Goal: Task Accomplishment & Management: Use online tool/utility

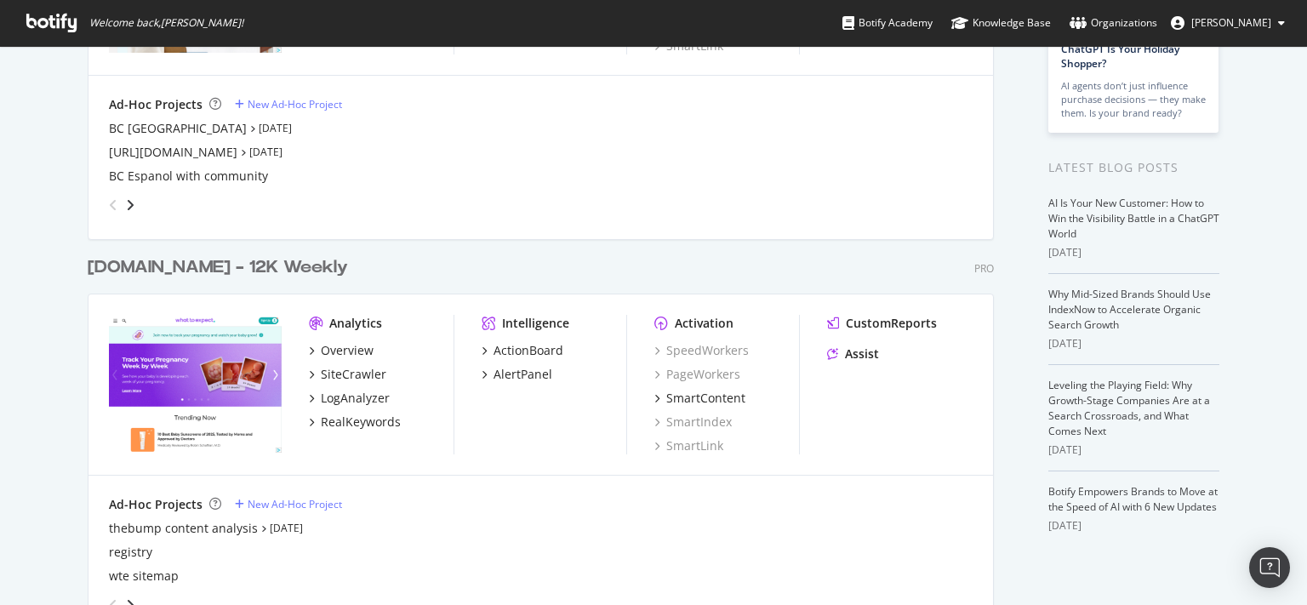
scroll to position [545, 0]
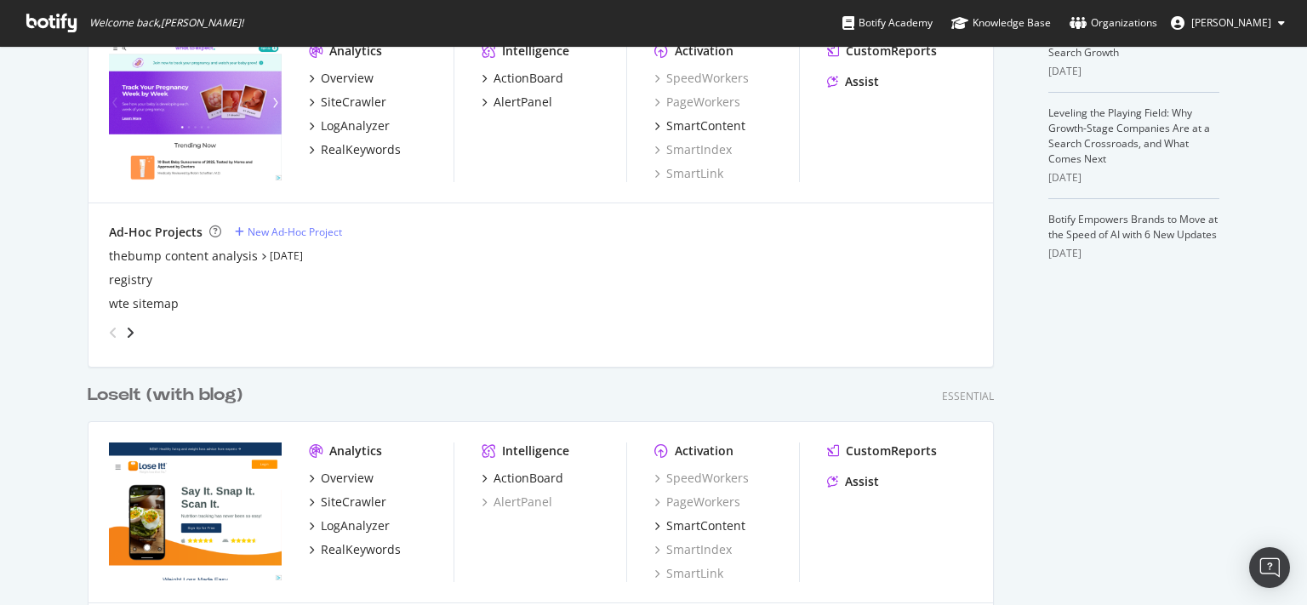
click at [182, 400] on div "LoseIt (with blog)" at bounding box center [165, 395] width 155 height 25
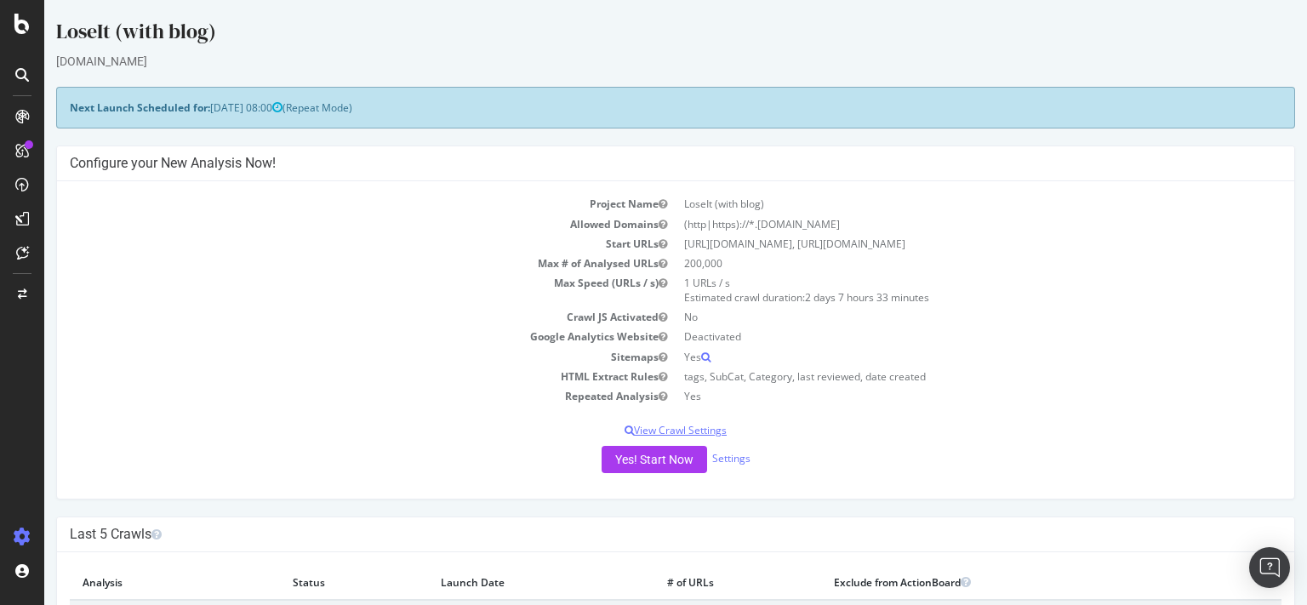
click at [660, 434] on p "View Crawl Settings" at bounding box center [676, 430] width 1212 height 14
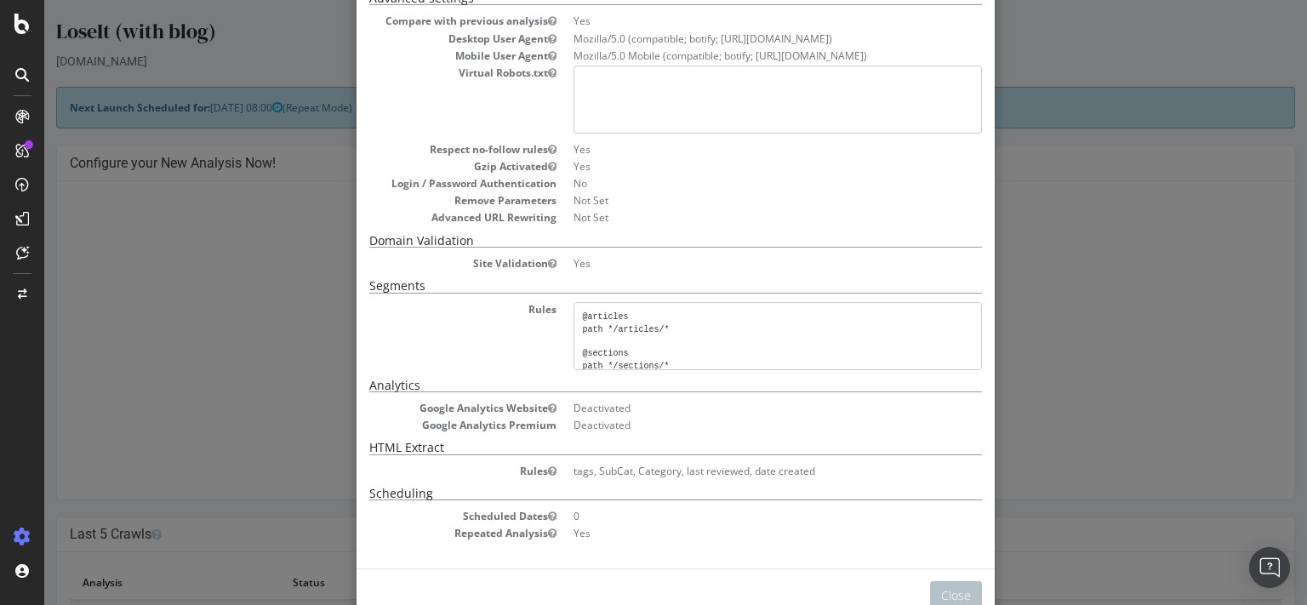
scroll to position [359, 0]
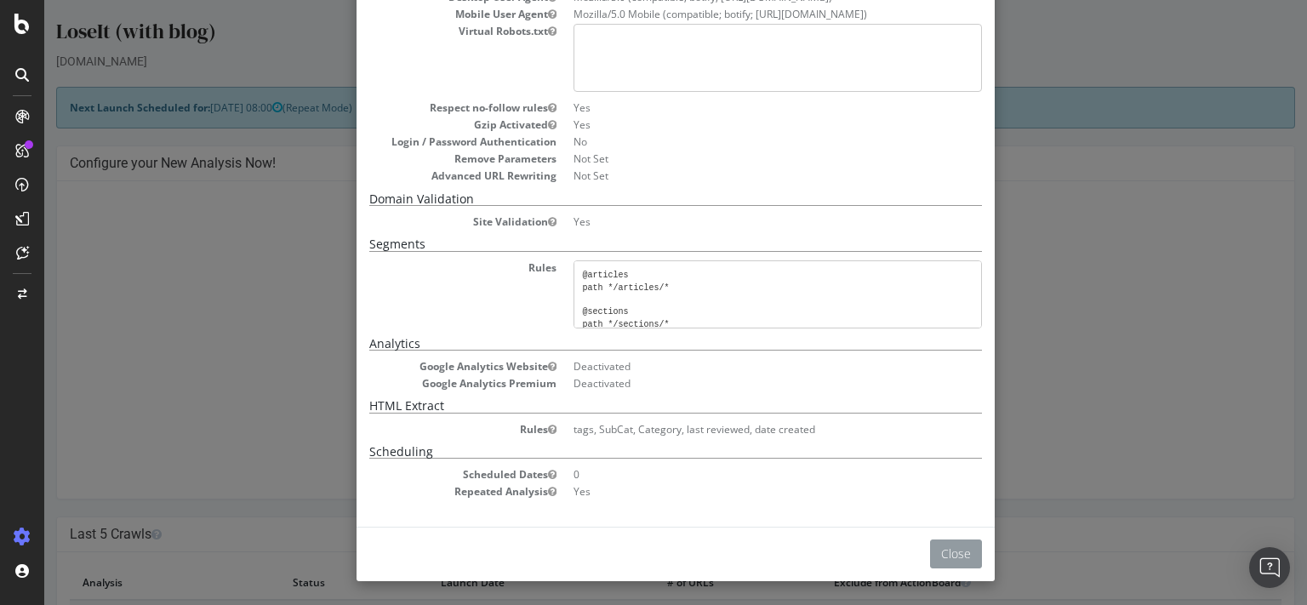
click at [942, 553] on button "Close" at bounding box center [956, 553] width 52 height 29
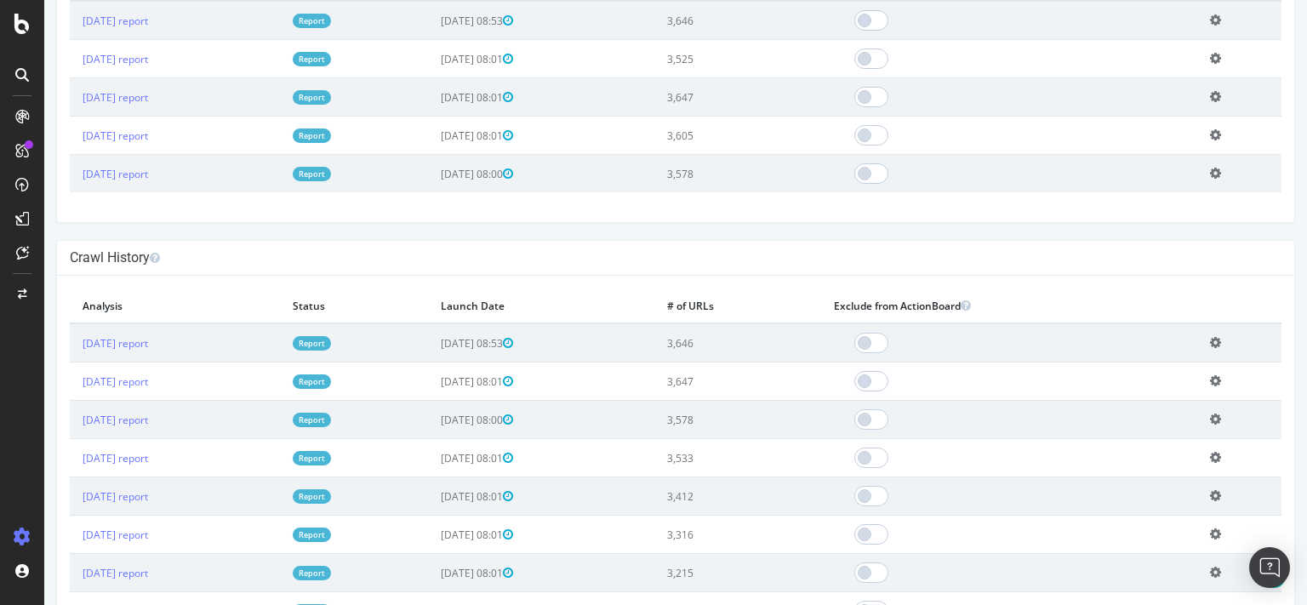
scroll to position [300, 0]
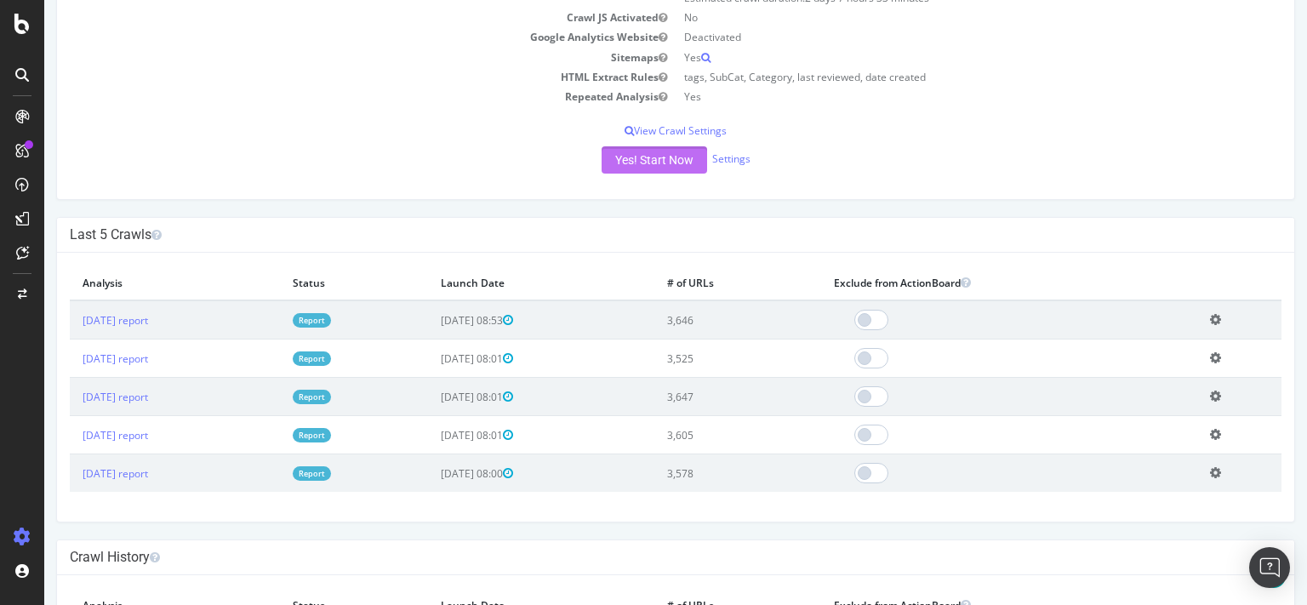
click at [631, 160] on button "Yes! Start Now" at bounding box center [655, 159] width 106 height 27
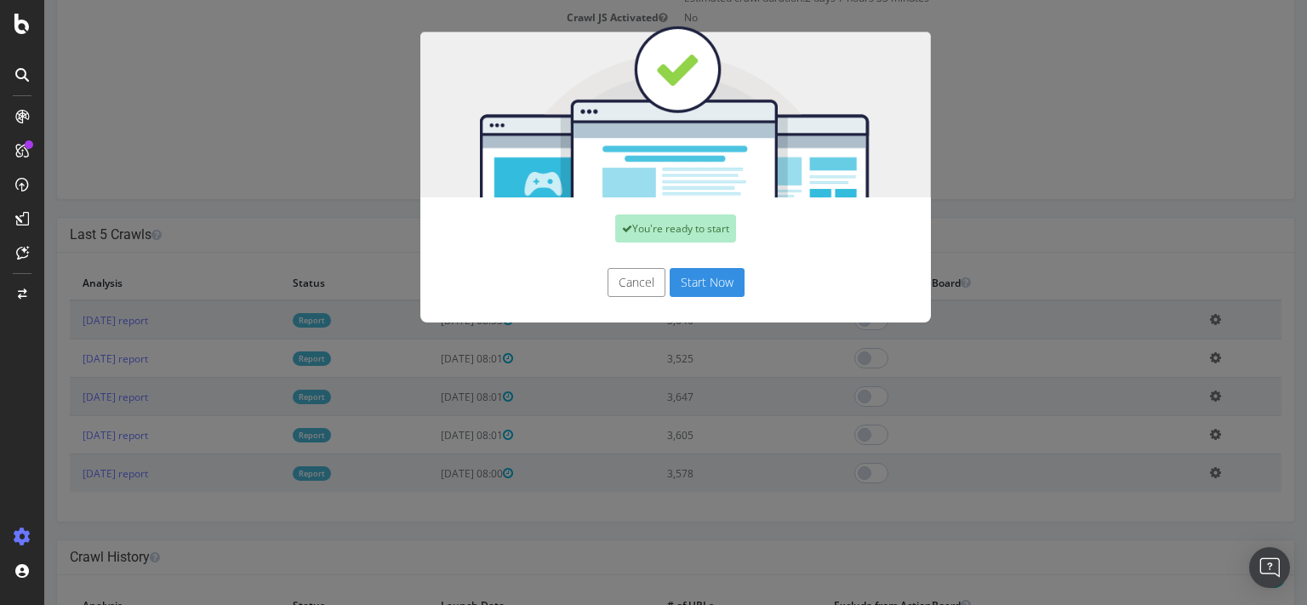
click at [630, 287] on button "Cancel" at bounding box center [637, 282] width 58 height 29
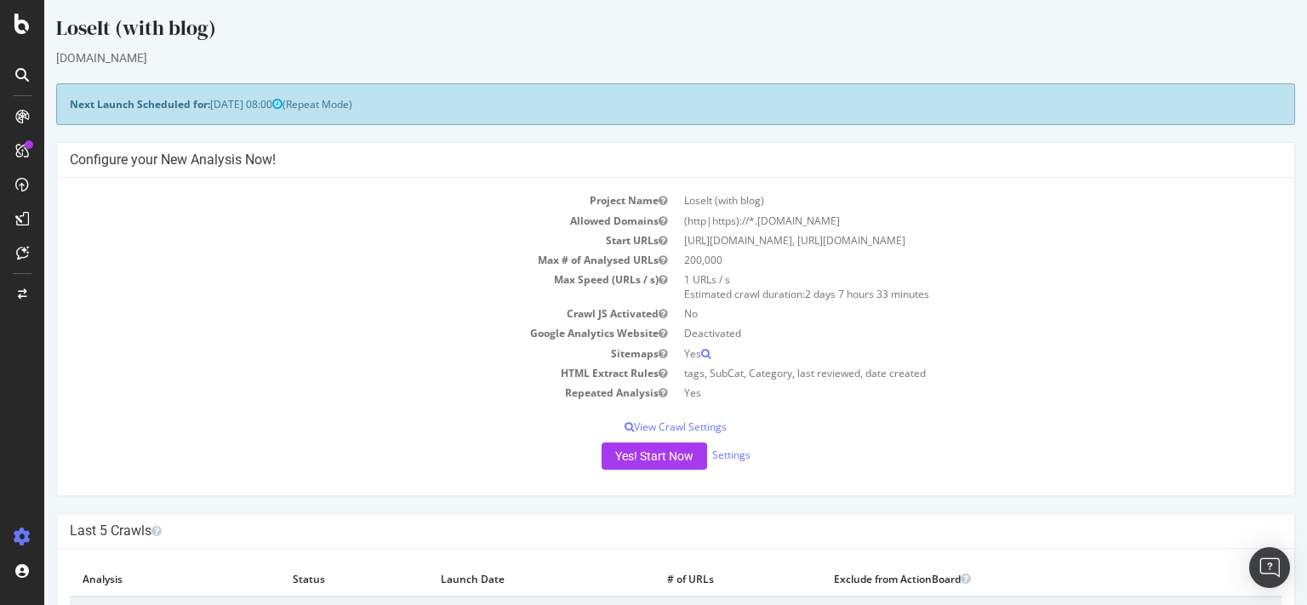
scroll to position [0, 0]
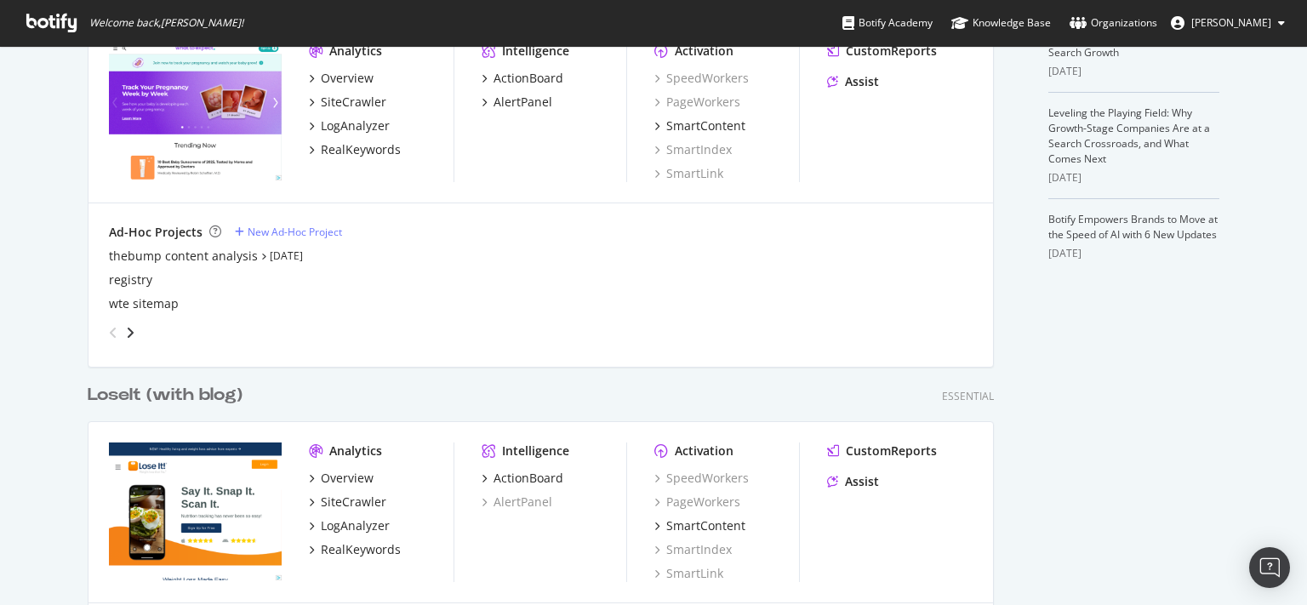
scroll to position [817, 0]
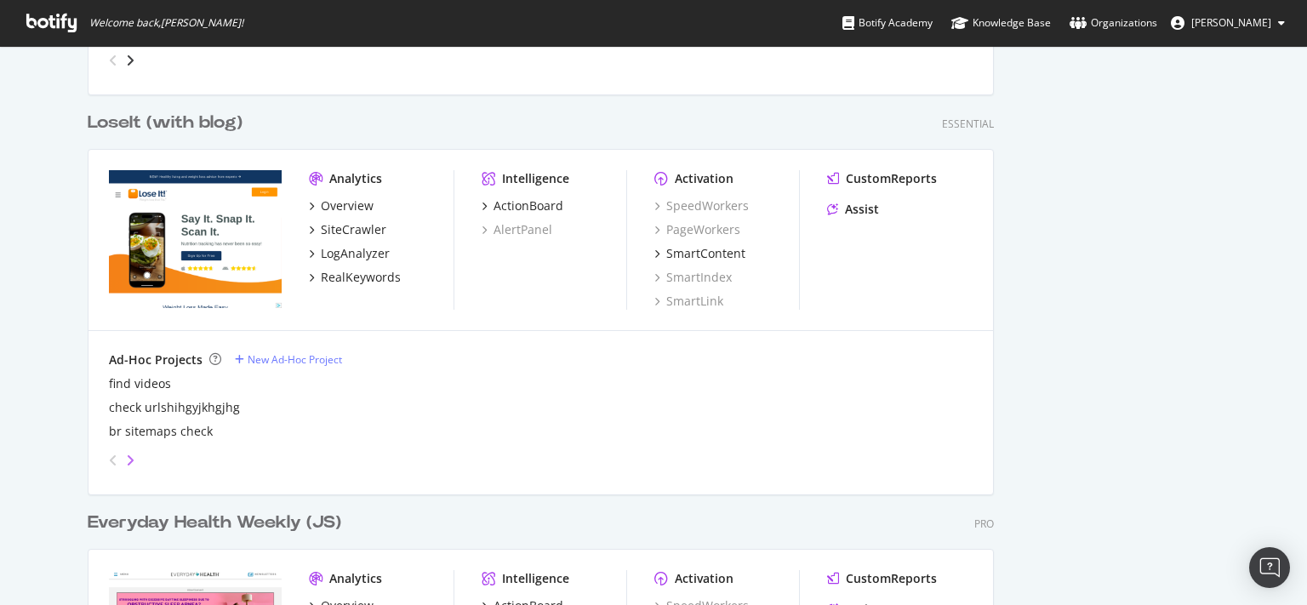
click at [126, 464] on icon "angle-right" at bounding box center [130, 461] width 9 height 14
click at [121, 462] on icon "angle-right" at bounding box center [116, 455] width 9 height 14
click at [107, 458] on icon "angle-left" at bounding box center [106, 455] width 9 height 14
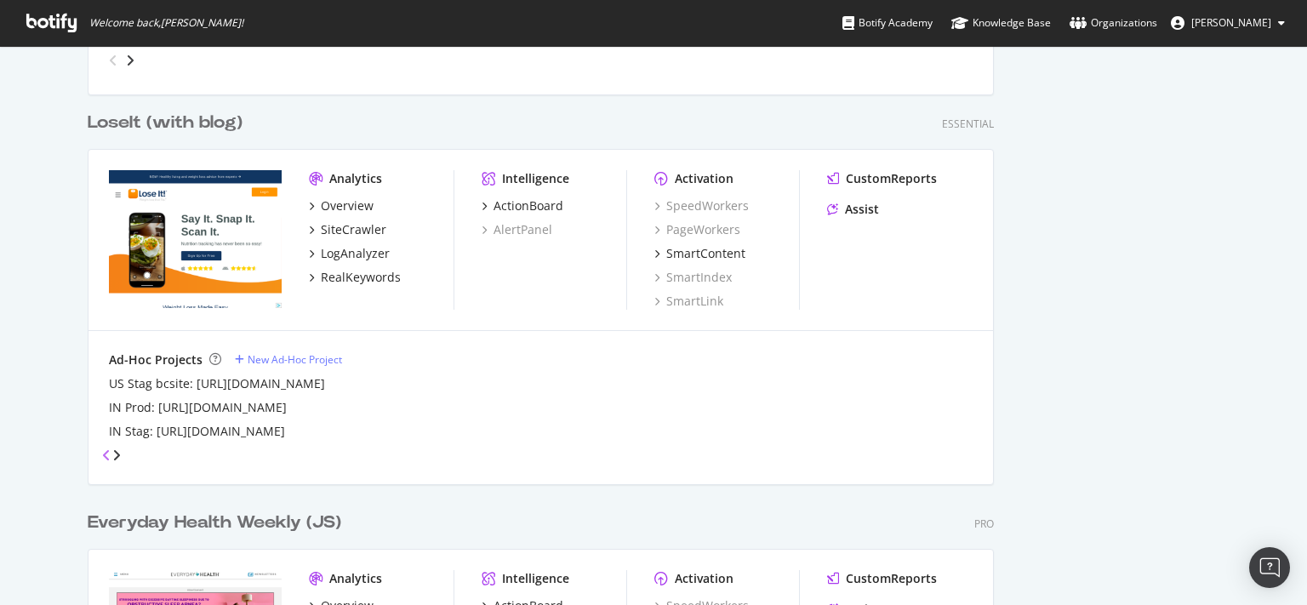
click at [107, 458] on icon "angle-left" at bounding box center [106, 455] width 9 height 14
click at [109, 458] on icon "angle-left" at bounding box center [113, 461] width 9 height 14
click at [171, 130] on div "LoseIt (with blog)" at bounding box center [165, 123] width 155 height 25
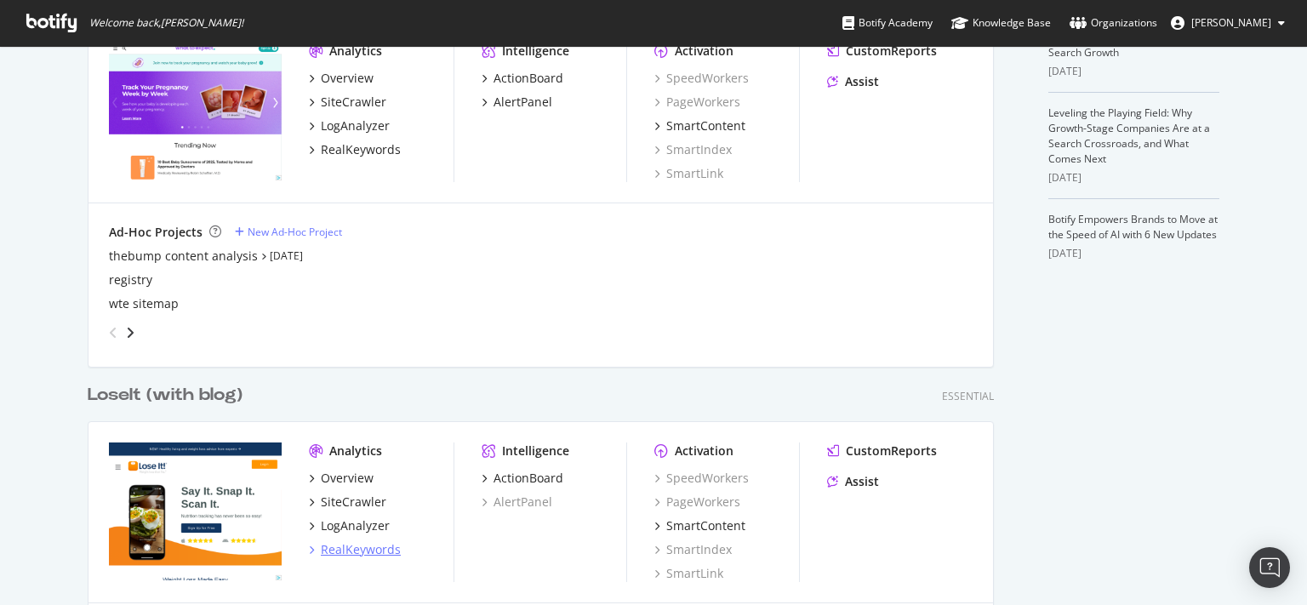
scroll to position [817, 0]
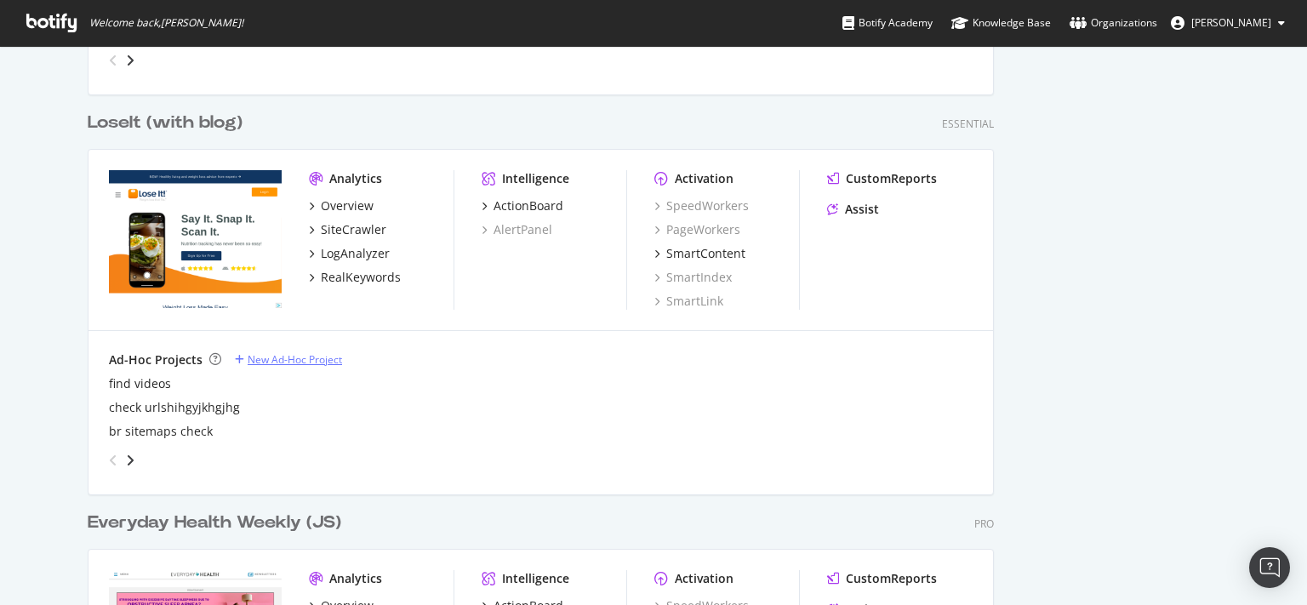
click at [277, 356] on div "New Ad-Hoc Project" at bounding box center [295, 359] width 94 height 14
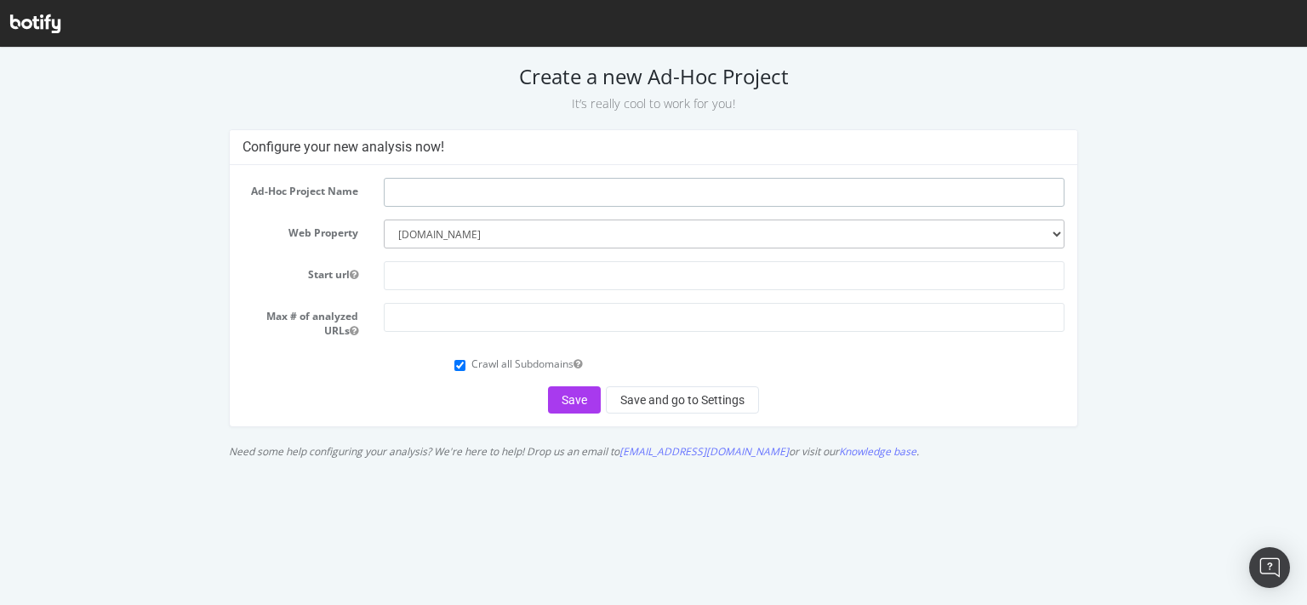
click at [489, 203] on input "text" at bounding box center [725, 192] width 682 height 29
click at [1277, 165] on div "Configure your new analysis now! Ad-Hoc Project Name Web Property --------- eve…" at bounding box center [653, 298] width 1300 height 338
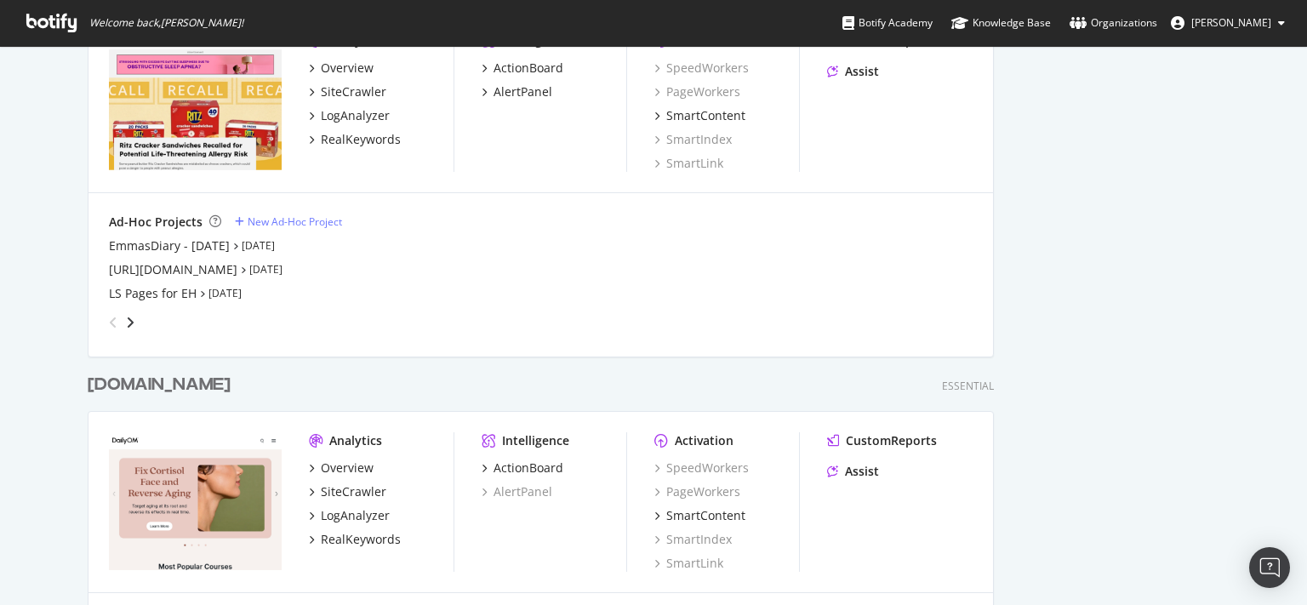
scroll to position [1361, 0]
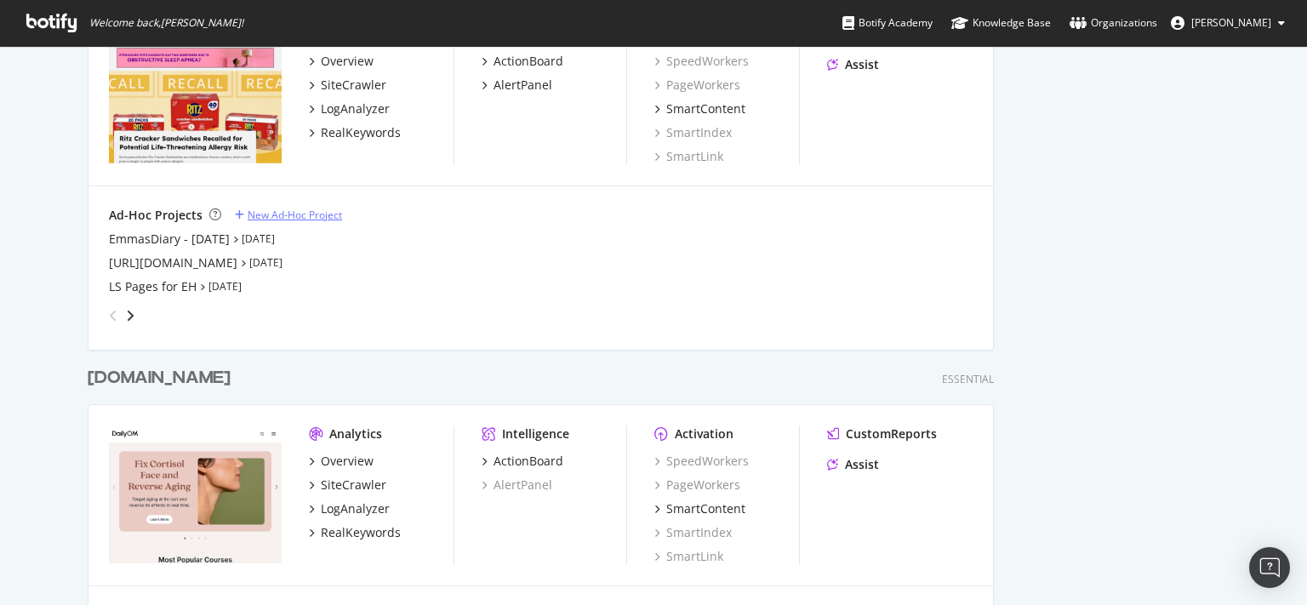
click at [264, 208] on div "New Ad-Hoc Project" at bounding box center [295, 215] width 94 height 14
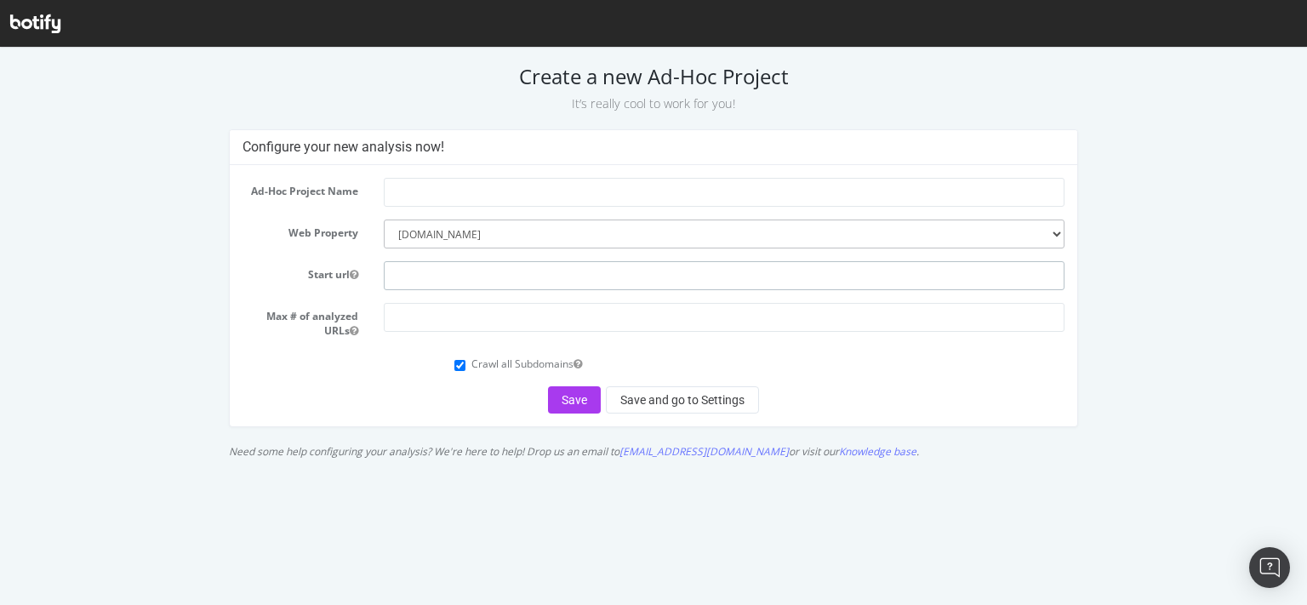
click at [431, 271] on input "text" at bounding box center [725, 275] width 682 height 29
paste input "loseit.com"
click at [420, 274] on input "loseit.com" at bounding box center [725, 275] width 682 height 29
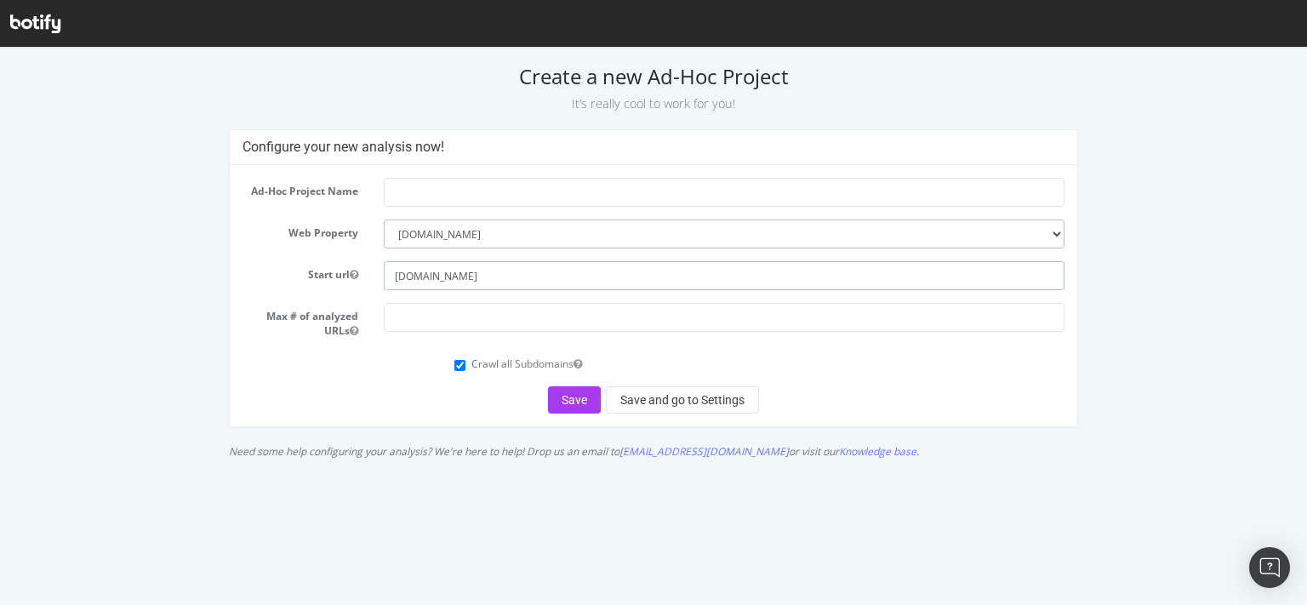
paste input "https://www.loseit.com/"
type input "https://www.loseit.com"
click at [493, 211] on form "Ad-Hoc Project Name Web Property --------- everydayhealth.com castleconnolly.co…" at bounding box center [653, 296] width 823 height 236
click at [483, 196] on input "text" at bounding box center [725, 192] width 682 height 29
type input "Loseit LS Checks"
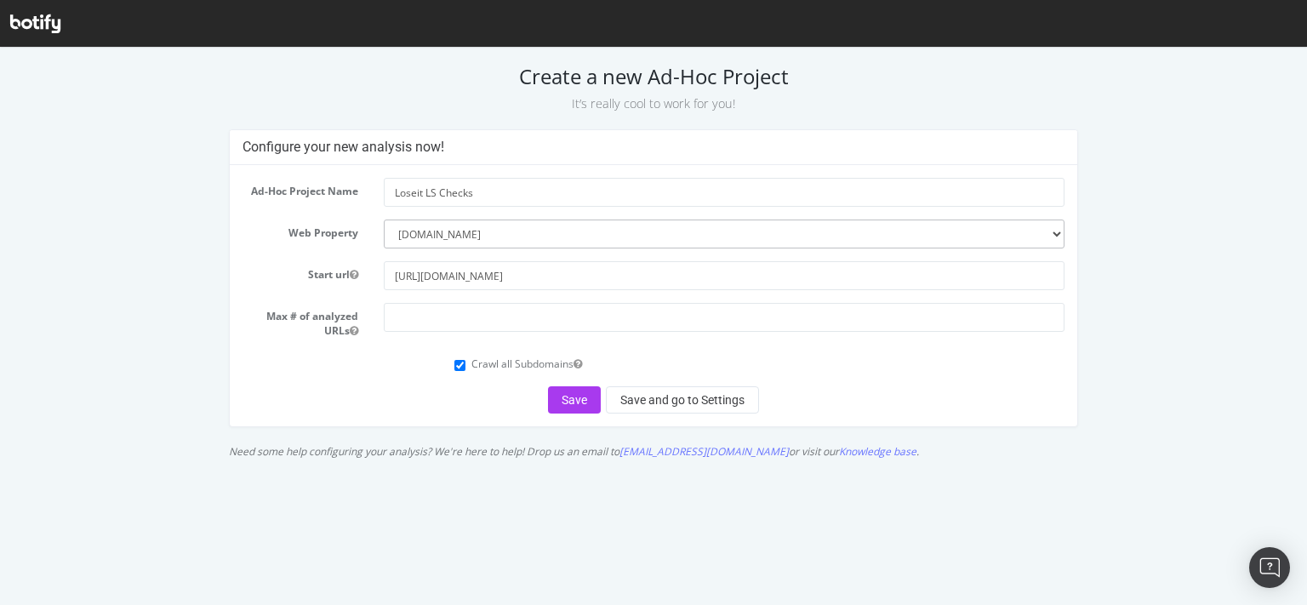
click at [472, 334] on div "Max # of analyzed URLs" at bounding box center [654, 320] width 848 height 35
click at [466, 325] on input "number" at bounding box center [725, 317] width 682 height 29
type input "50000"
click at [648, 400] on button "Save and go to Settings" at bounding box center [682, 399] width 153 height 27
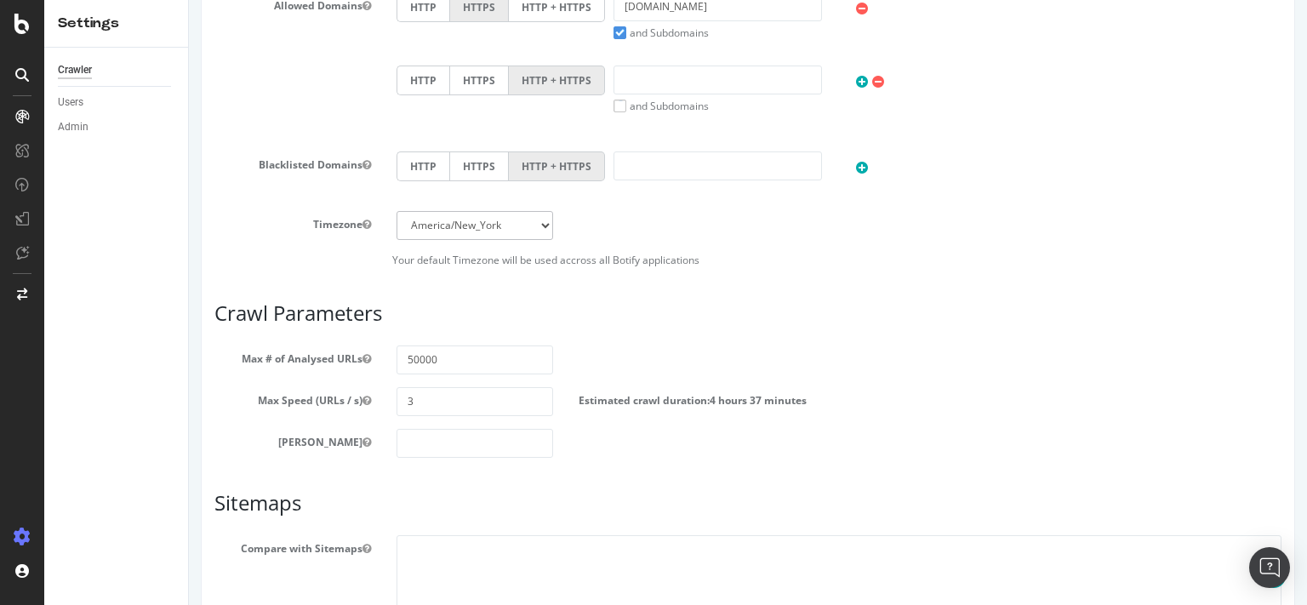
scroll to position [972, 0]
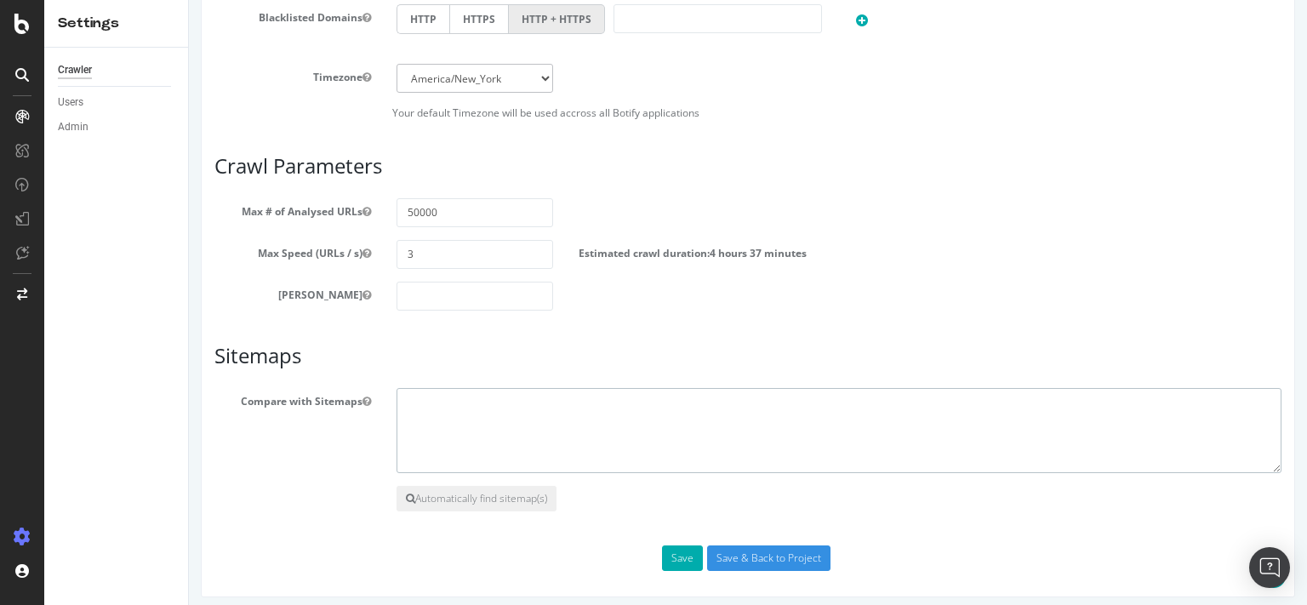
click at [480, 415] on textarea at bounding box center [839, 430] width 885 height 85
type textarea "[URL][DOMAIN_NAME]"
click at [670, 562] on button "Save" at bounding box center [682, 558] width 41 height 26
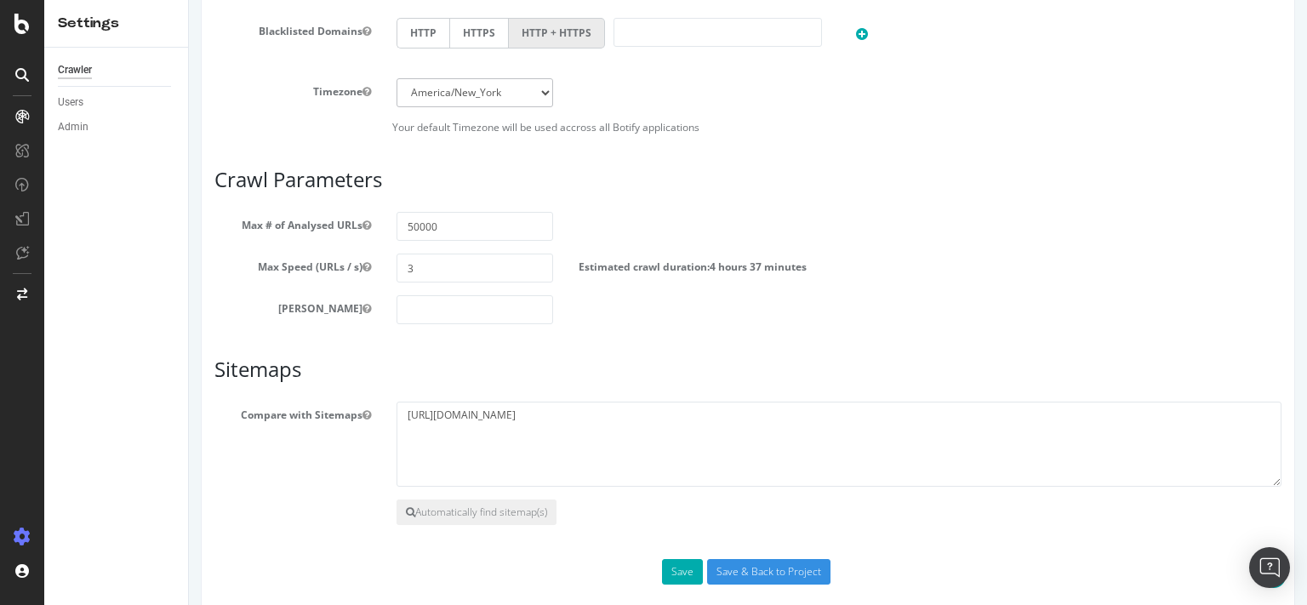
scroll to position [961, 0]
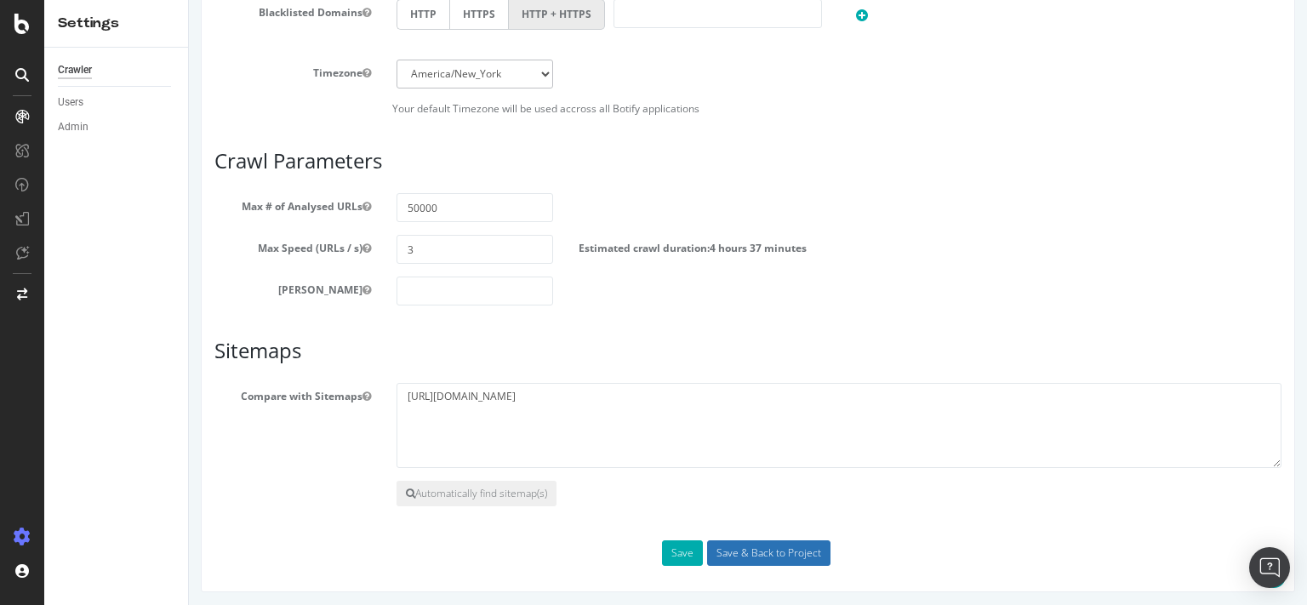
click at [752, 548] on input "Save & Back to Project" at bounding box center [768, 553] width 123 height 26
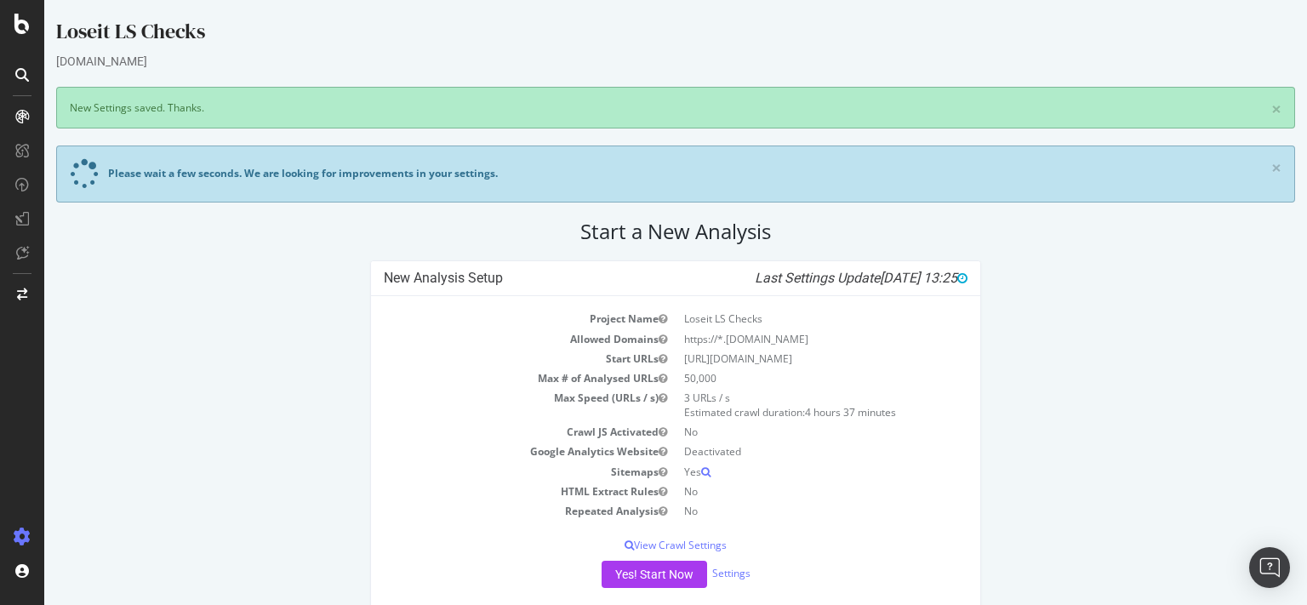
scroll to position [25, 0]
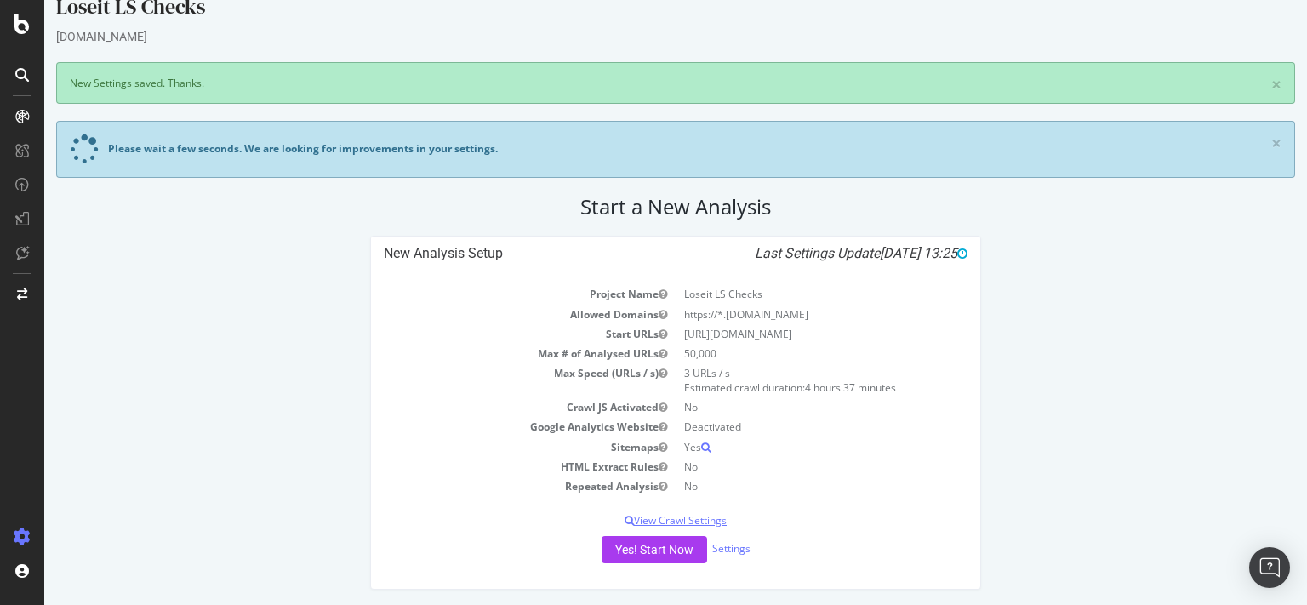
click at [684, 516] on p "View Crawl Settings" at bounding box center [676, 520] width 584 height 14
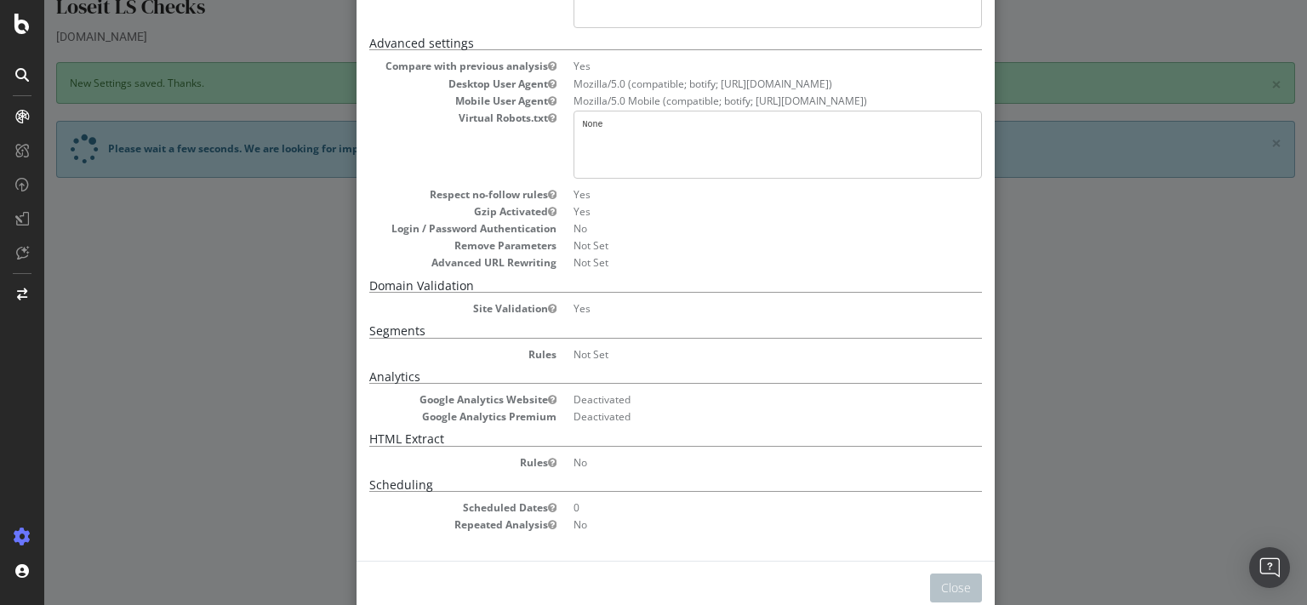
scroll to position [305, 0]
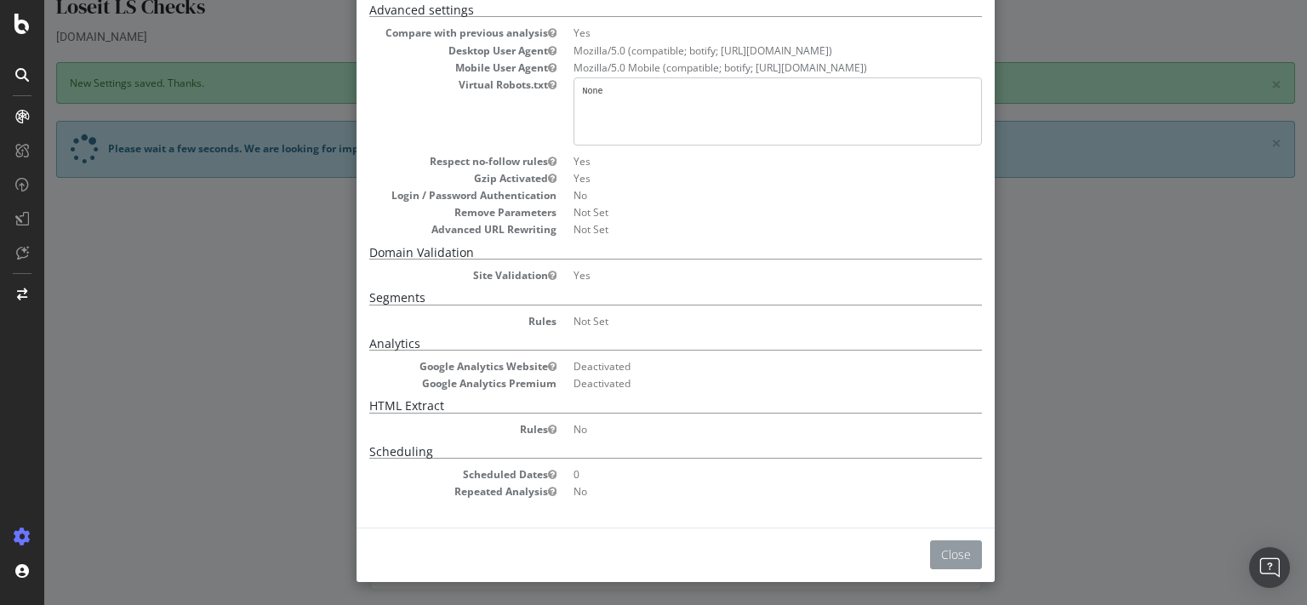
click at [961, 549] on button "Close" at bounding box center [956, 554] width 52 height 29
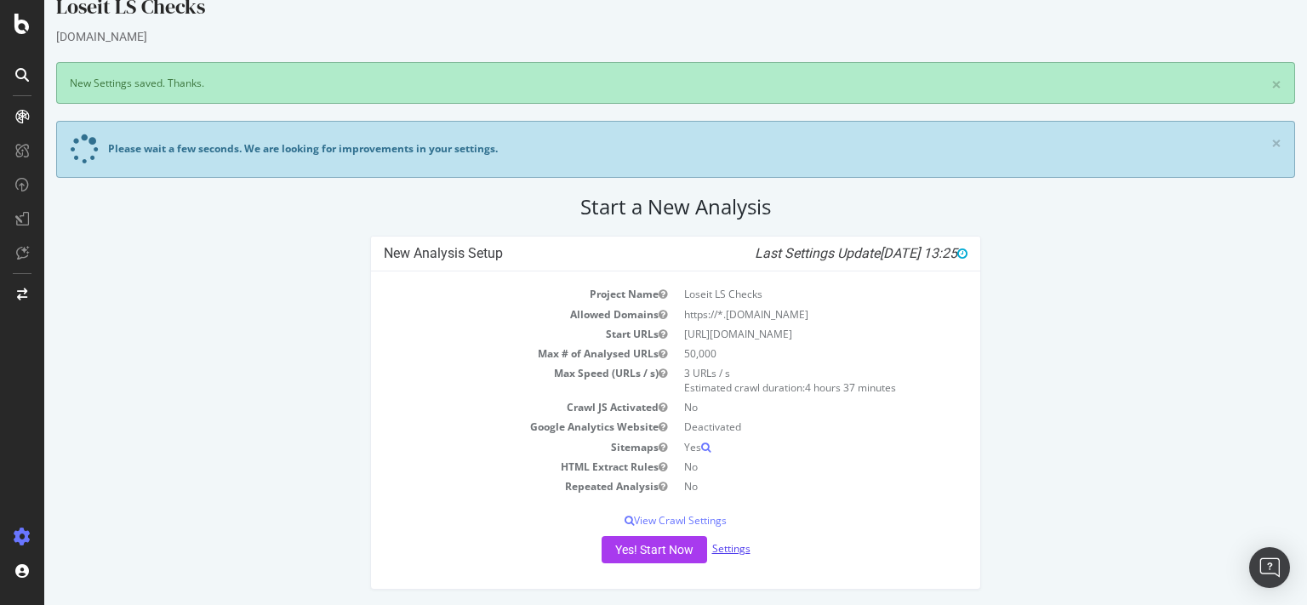
click at [722, 552] on link "Settings" at bounding box center [731, 548] width 38 height 14
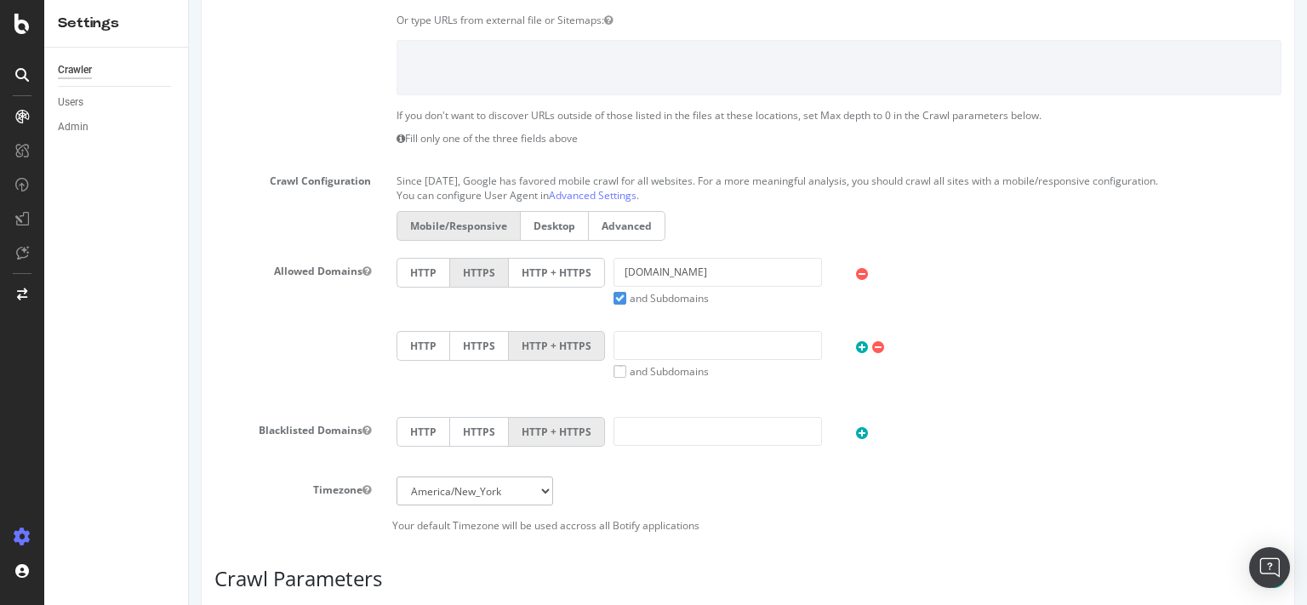
scroll to position [599, 0]
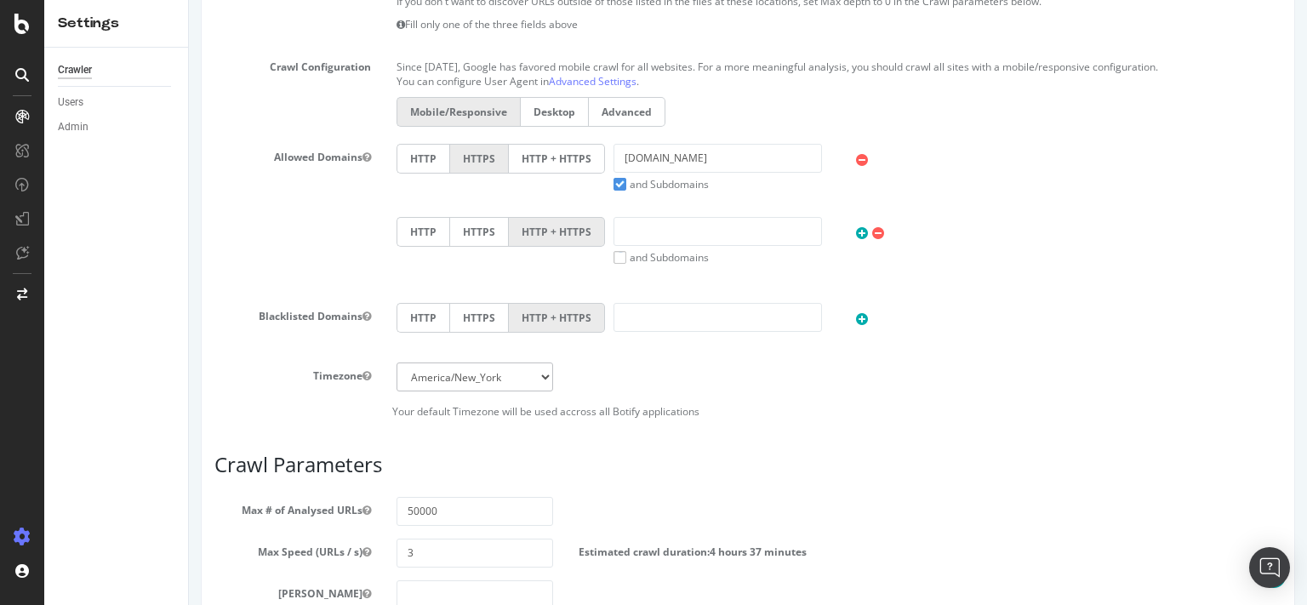
click at [615, 189] on label "and Subdomains" at bounding box center [660, 184] width 95 height 14
click at [189, 0] on input "and Subdomains" at bounding box center [189, 0] width 0 height 0
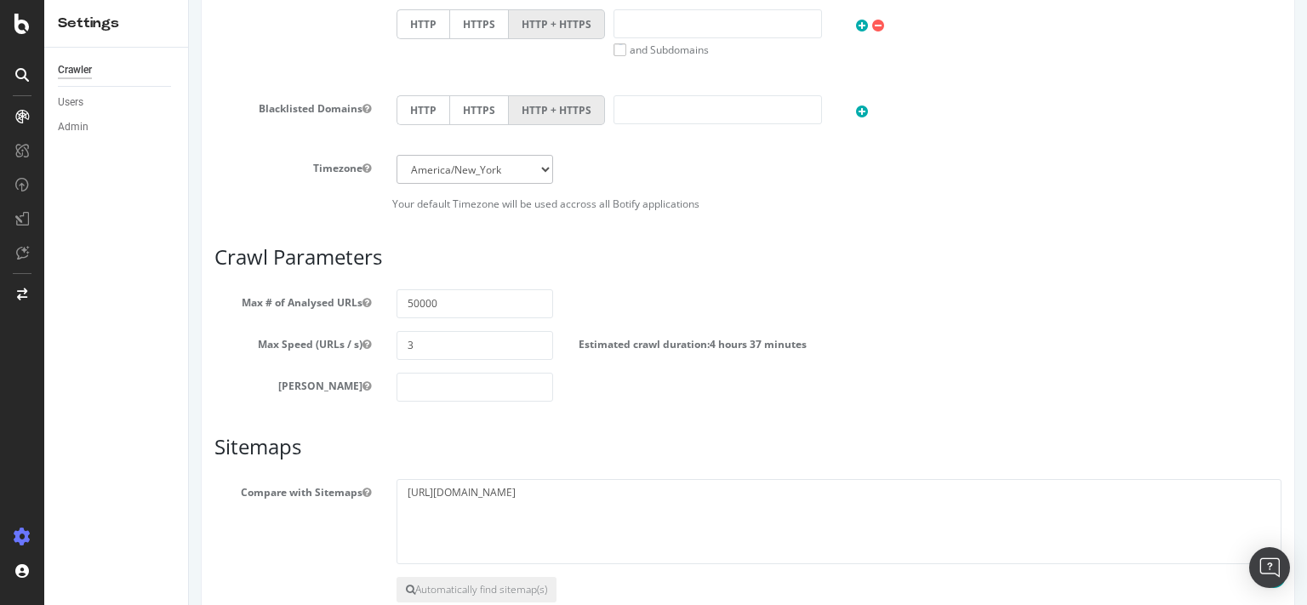
scroll to position [899, 0]
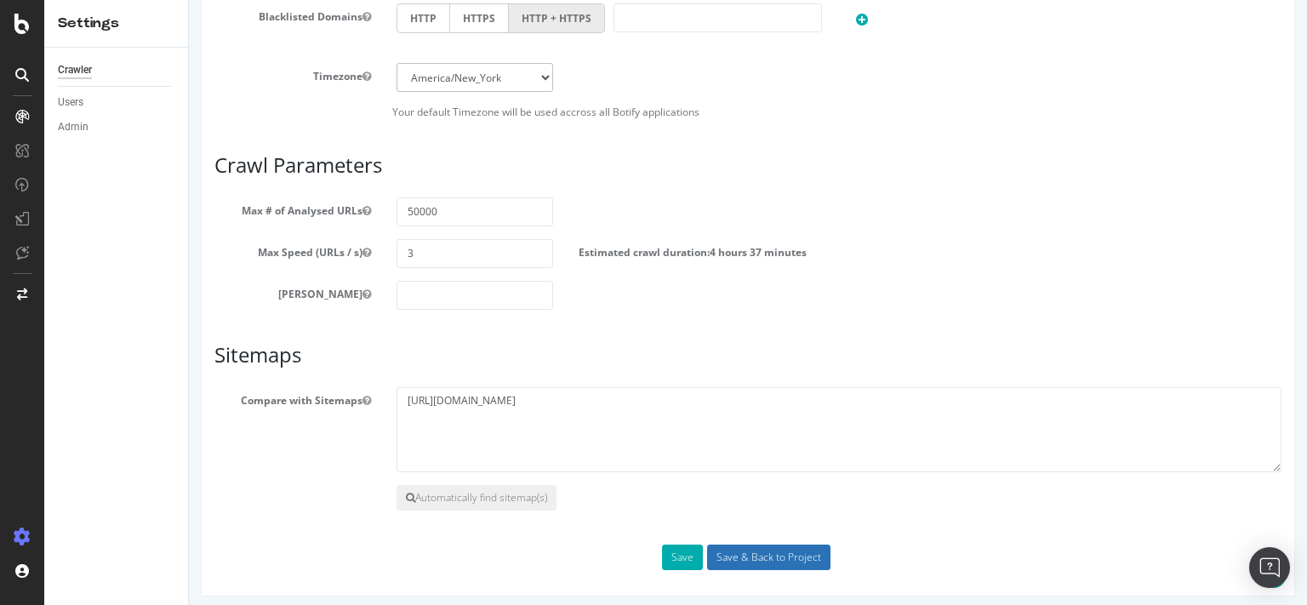
click at [747, 553] on input "Save & Back to Project" at bounding box center [768, 558] width 123 height 26
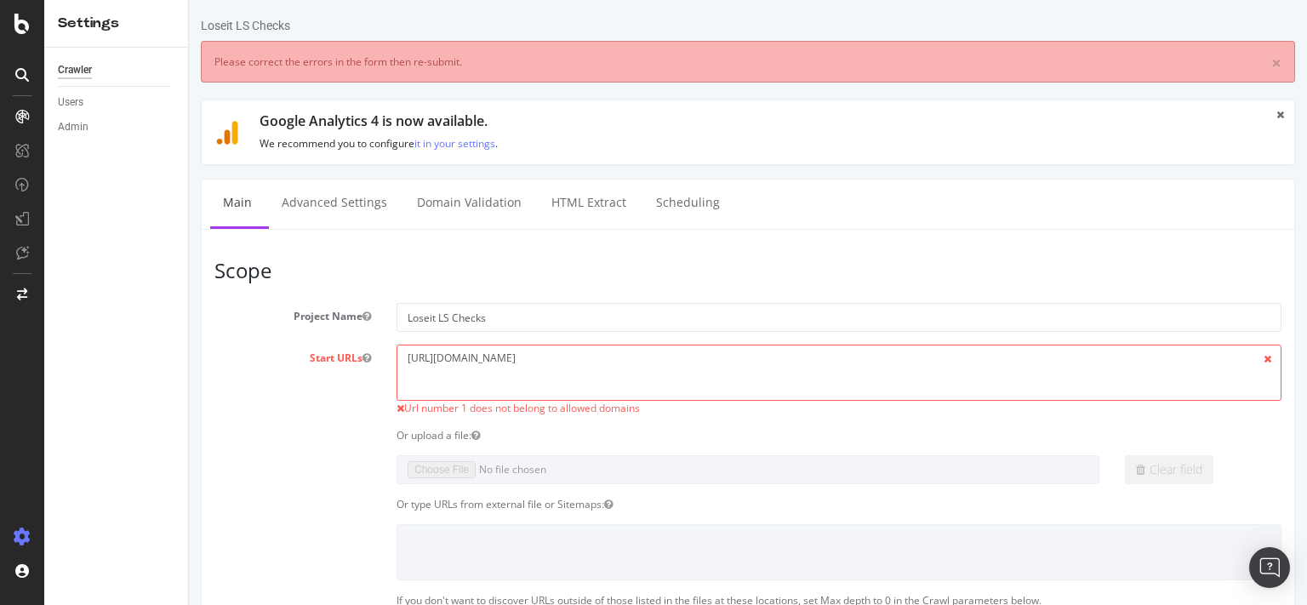
scroll to position [0, 0]
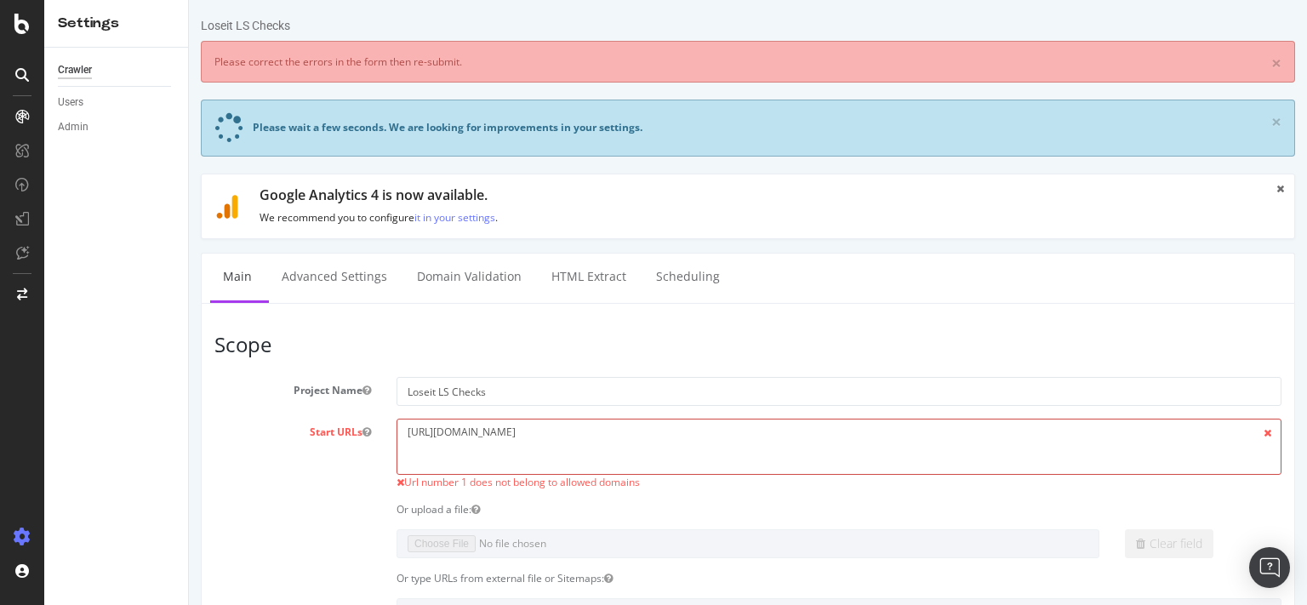
click at [403, 436] on textarea "[URL][DOMAIN_NAME]" at bounding box center [839, 446] width 885 height 55
click at [548, 440] on textarea "[URL][DOMAIN_NAME]" at bounding box center [839, 446] width 885 height 55
click at [404, 437] on textarea "[URL][DOMAIN_NAME]" at bounding box center [839, 446] width 885 height 55
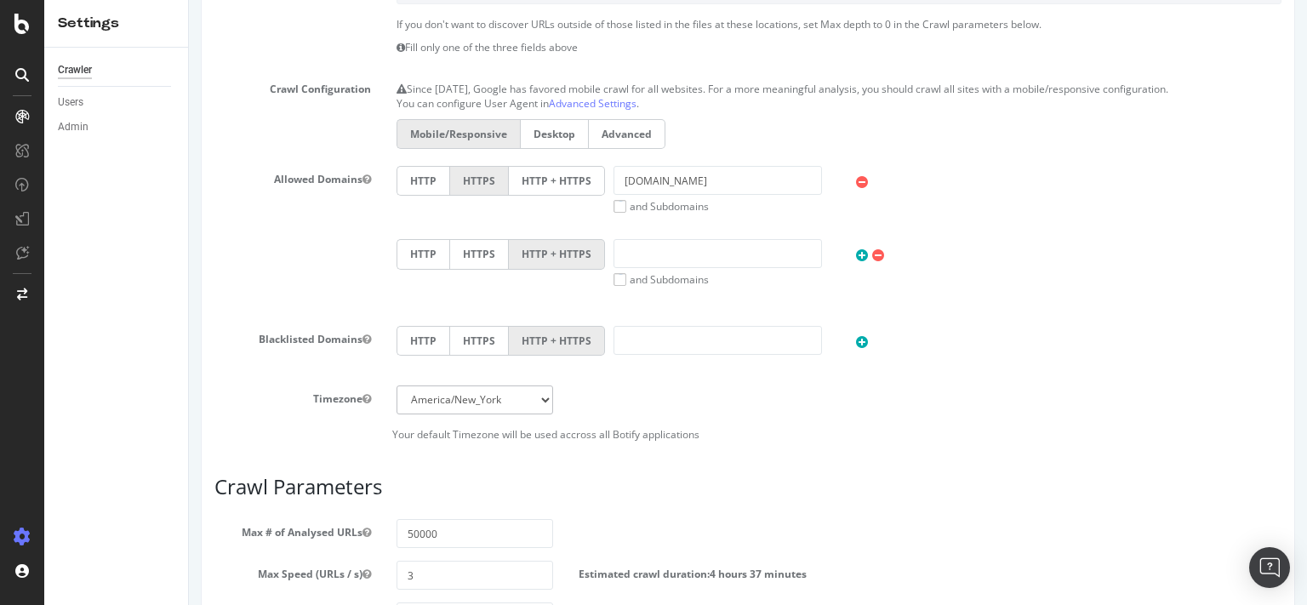
scroll to position [976, 0]
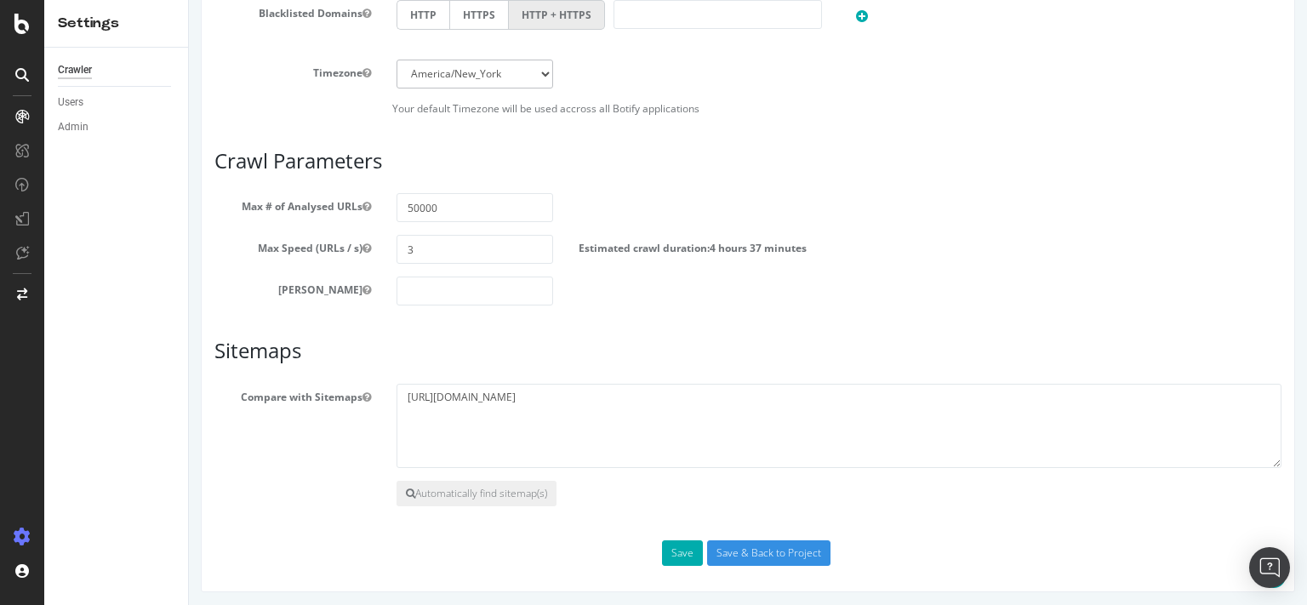
type textarea "[URL][DOMAIN_NAME]"
click at [751, 546] on input "Save & Back to Project" at bounding box center [768, 553] width 123 height 26
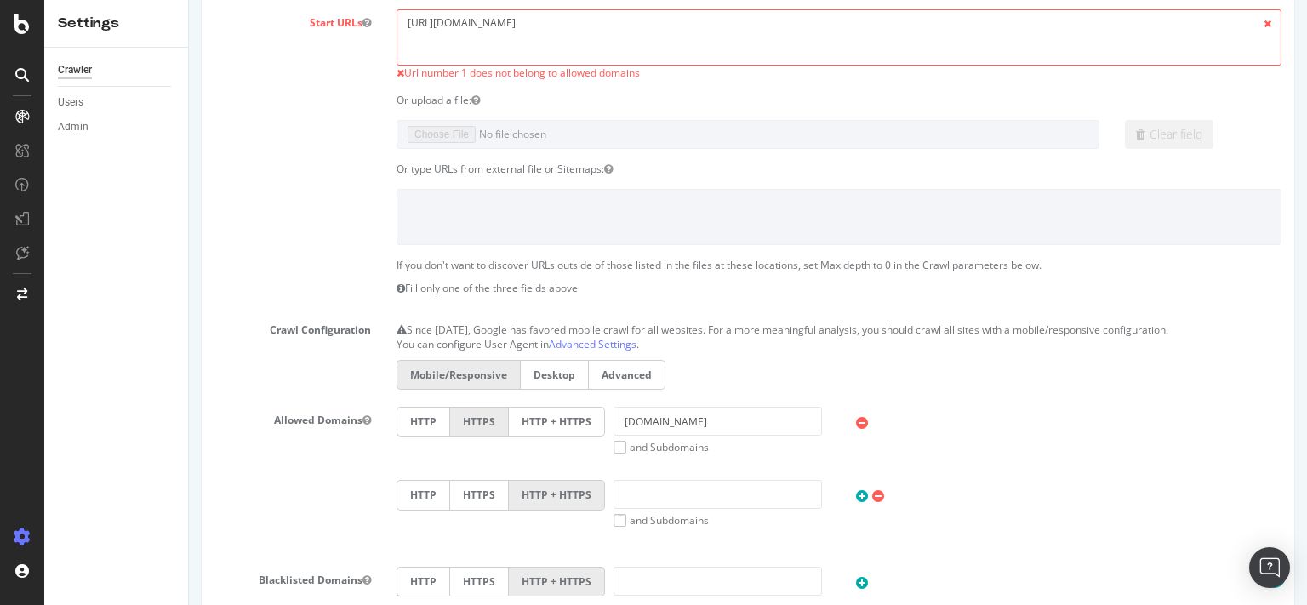
scroll to position [599, 0]
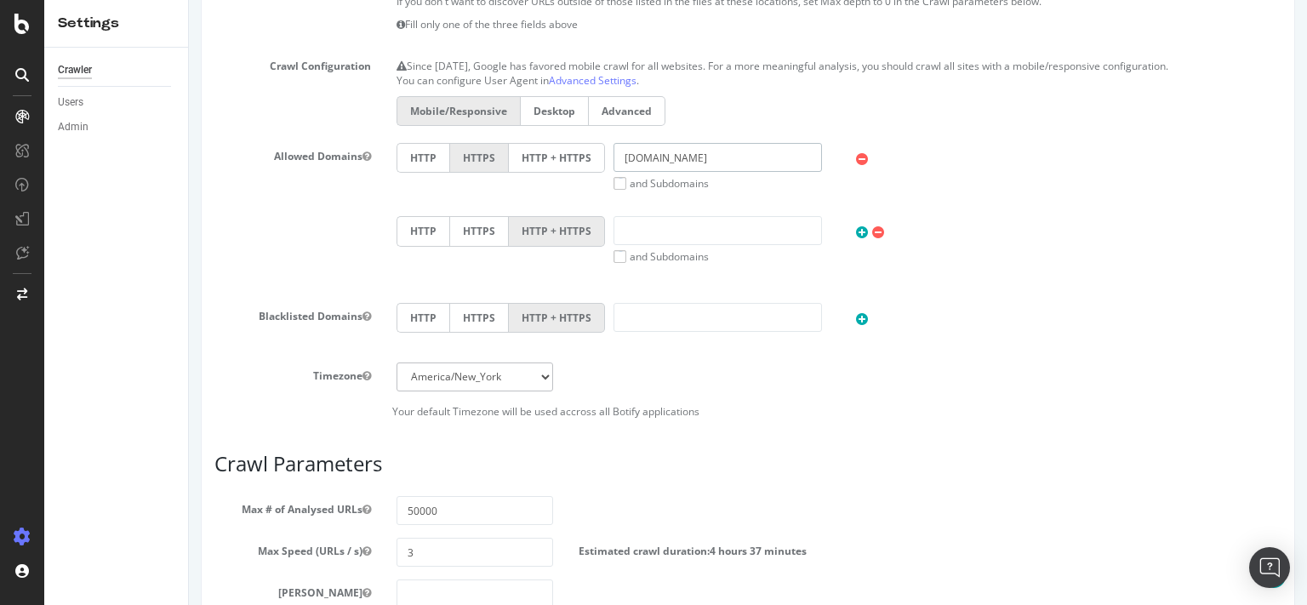
click at [625, 160] on input "[DOMAIN_NAME]" at bounding box center [717, 157] width 208 height 29
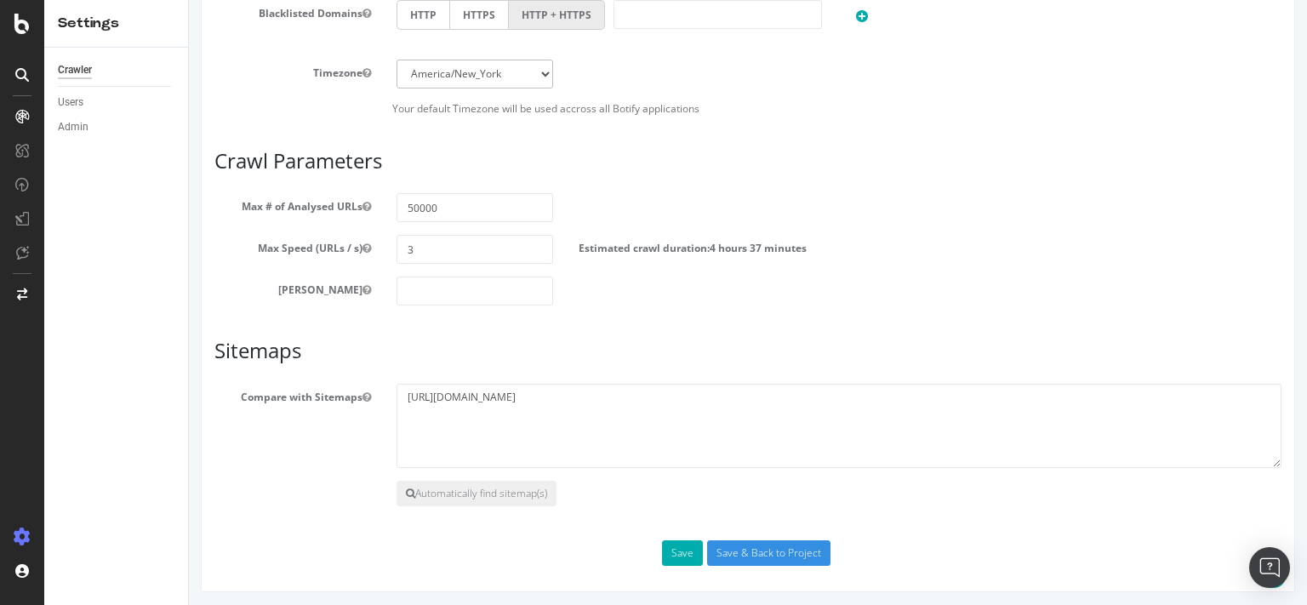
scroll to position [902, 0]
type input "[DOMAIN_NAME]"
click at [723, 549] on input "Save & Back to Project" at bounding box center [768, 553] width 123 height 26
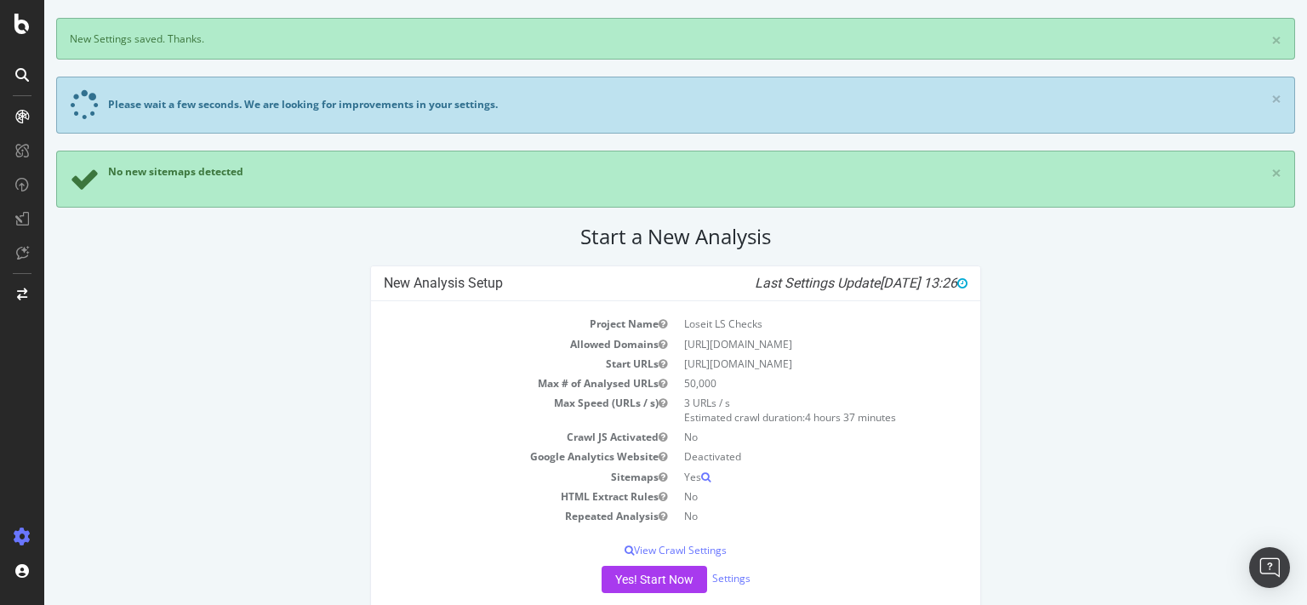
scroll to position [99, 0]
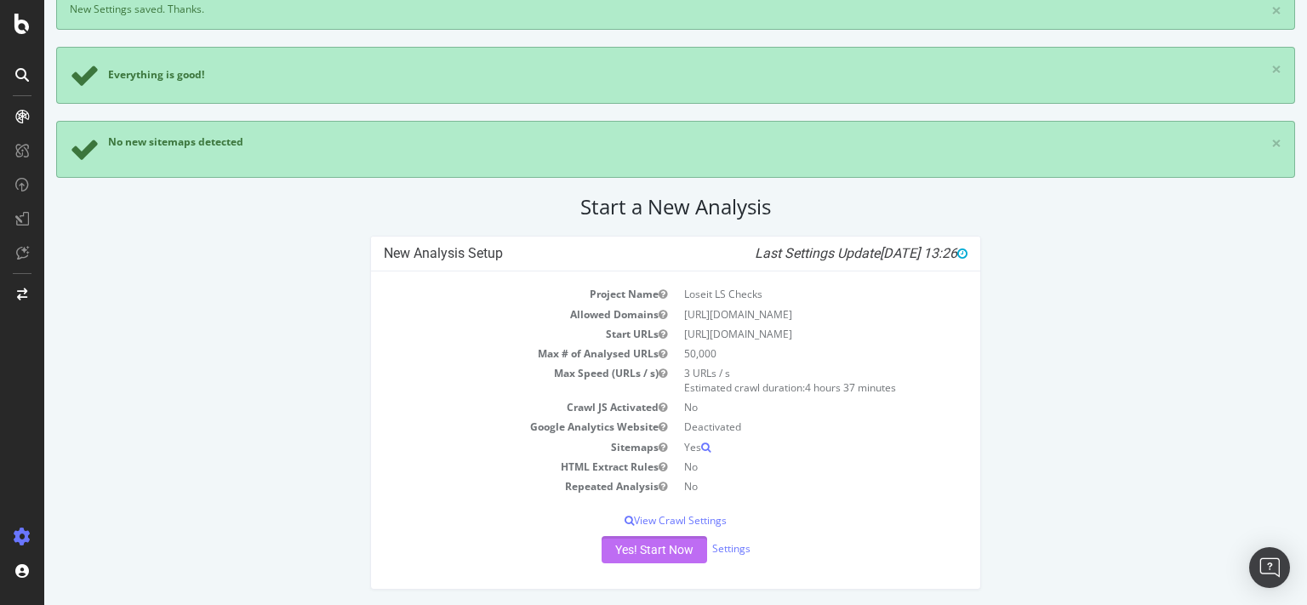
click at [626, 554] on button "Yes! Start Now" at bounding box center [655, 549] width 106 height 27
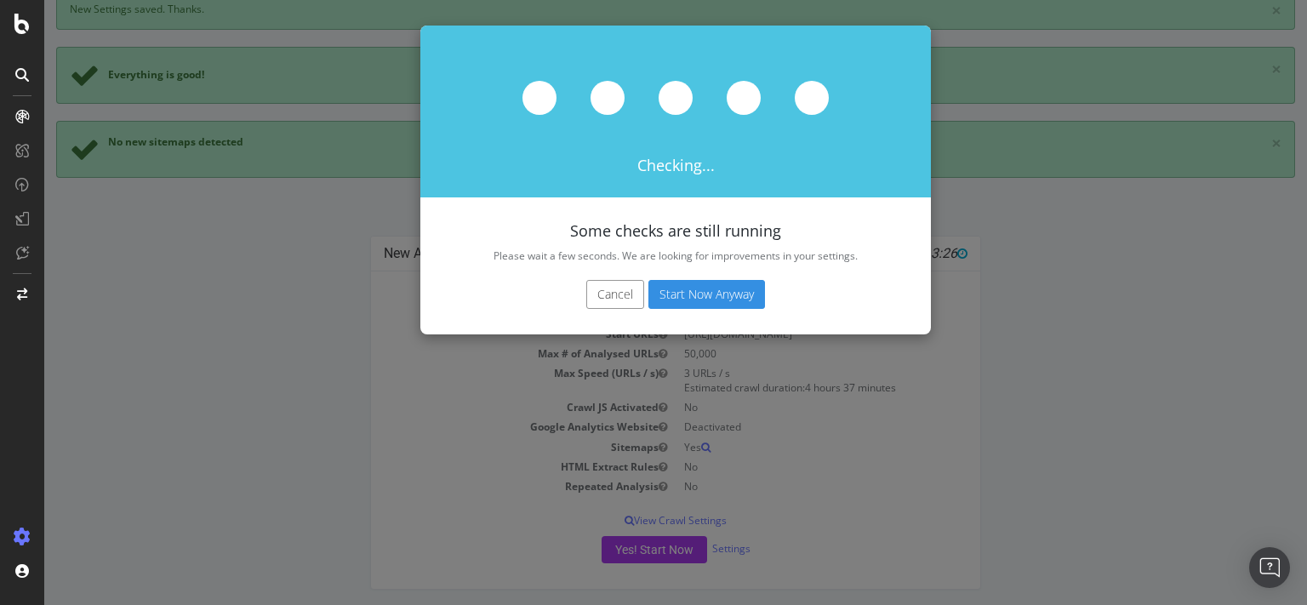
click at [697, 300] on button "Start Now Anyway" at bounding box center [706, 294] width 117 height 29
